Goal: Information Seeking & Learning: Learn about a topic

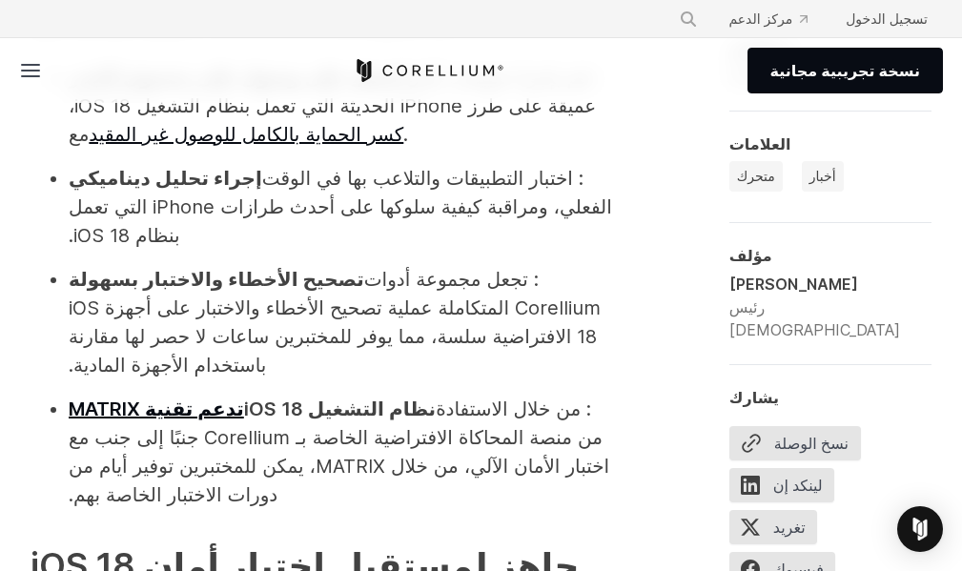
scroll to position [2458, 0]
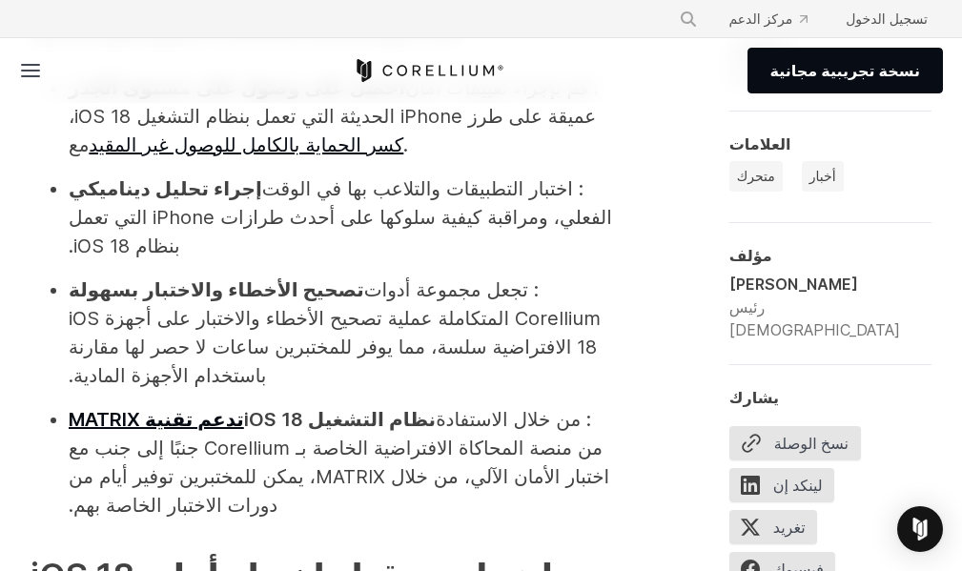
click at [959, 332] on div "المستقبل هنا! تدعم Corellium الآن نظام التشغيل iOS 18 بالكامل ، مما يفتح آفاقًا…" at bounding box center [481, 226] width 962 height 3105
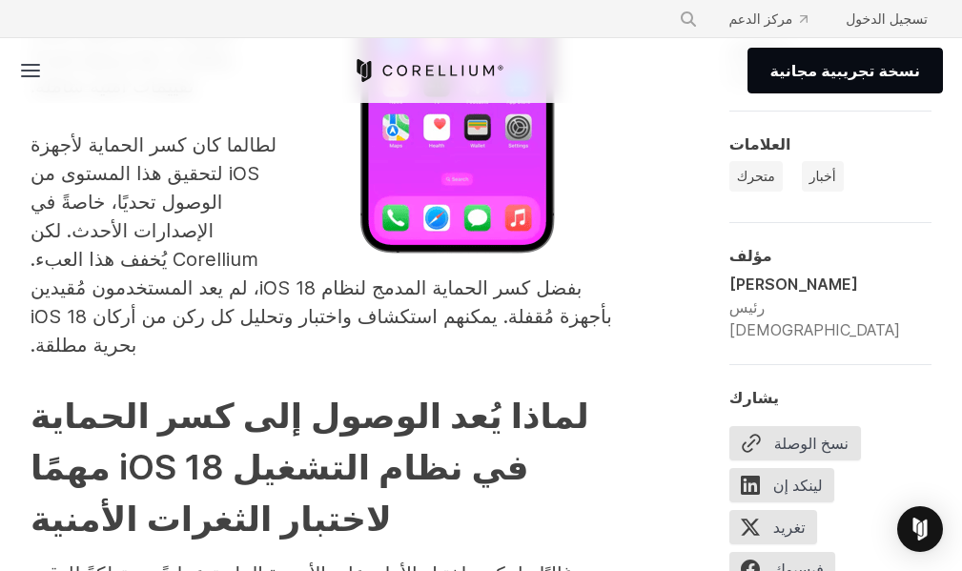
scroll to position [1677, 0]
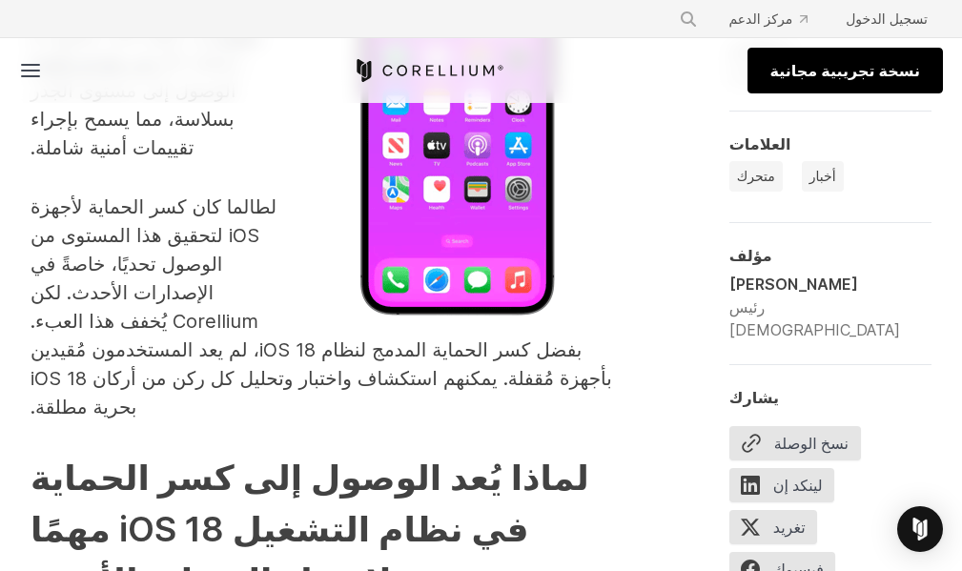
click at [893, 68] on font "نسخة تجريبية مجانية" at bounding box center [845, 70] width 150 height 19
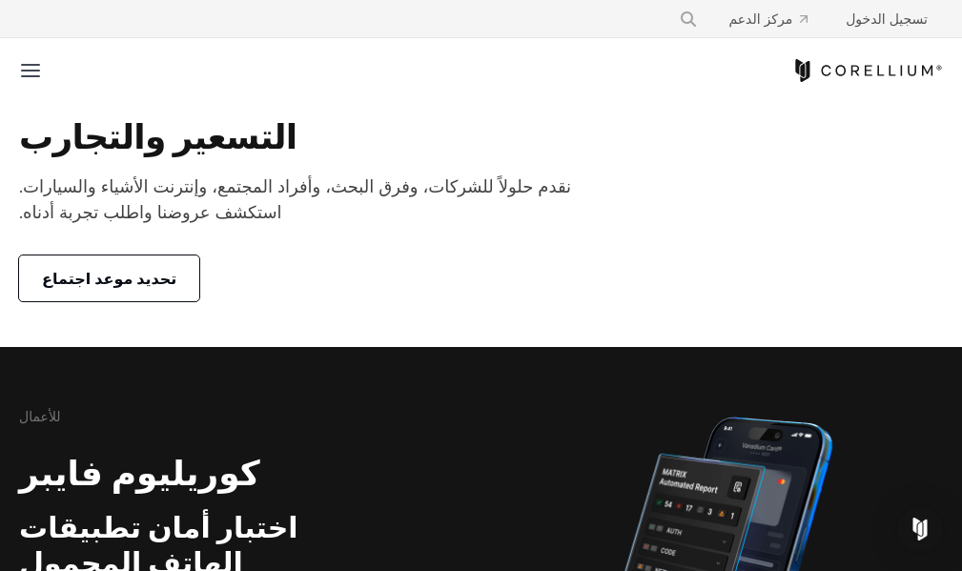
scroll to position [499, 0]
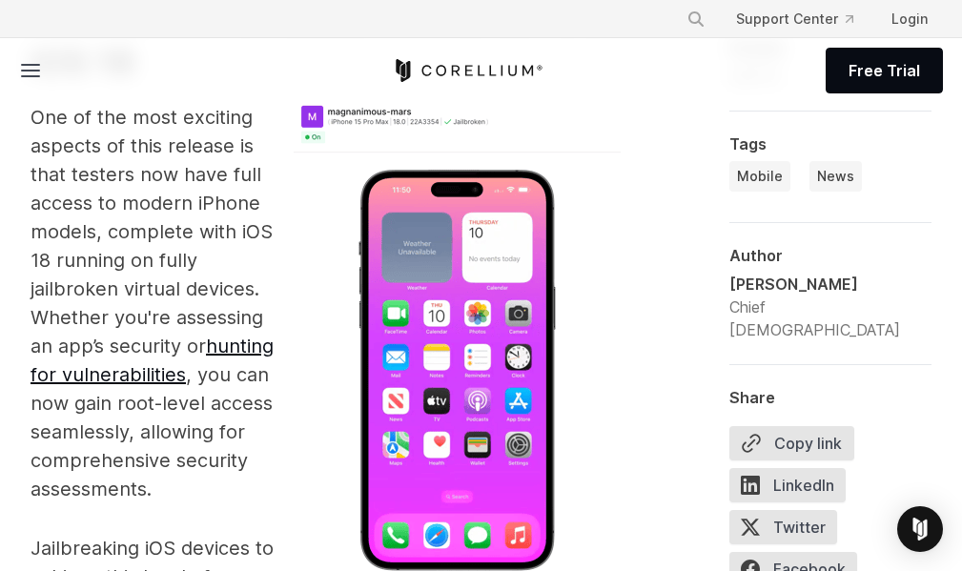
scroll to position [1405, 0]
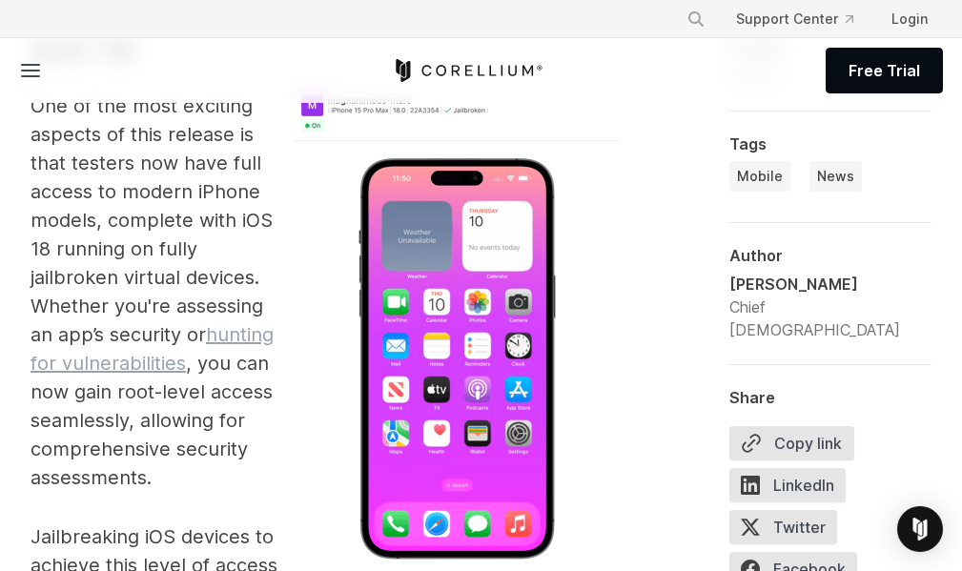
click at [239, 330] on link "hunting for vulnerabilities" at bounding box center [151, 348] width 243 height 51
